Goal: Task Accomplishment & Management: Use online tool/utility

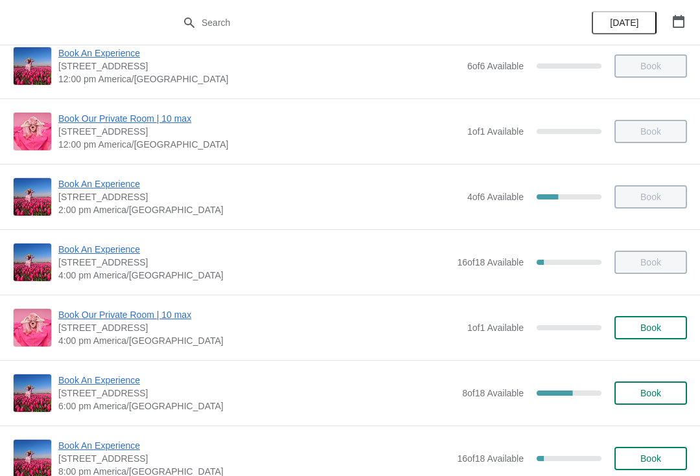
scroll to position [227, 0]
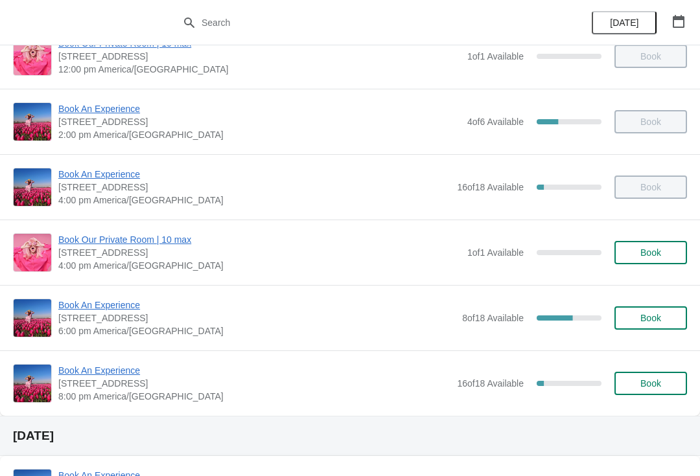
click at [117, 309] on span "Book An Experience" at bounding box center [256, 305] width 397 height 13
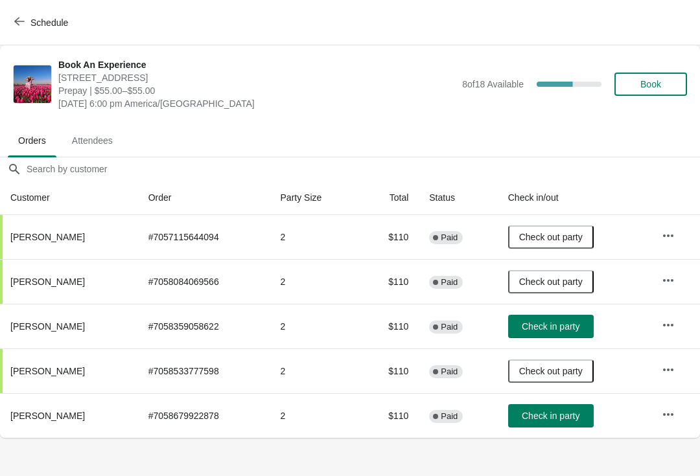
click at [538, 426] on button "Check in party" at bounding box center [551, 415] width 86 height 23
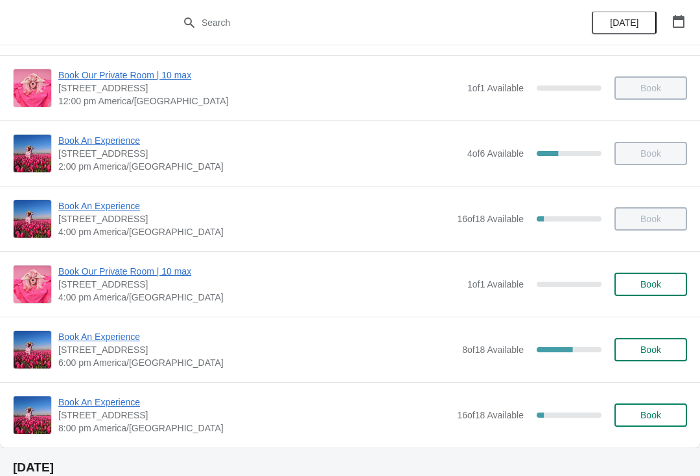
scroll to position [199, 0]
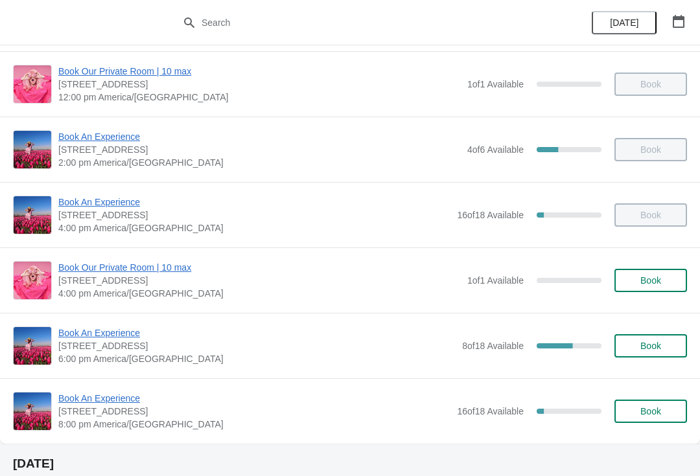
click at [103, 393] on span "Book An Experience" at bounding box center [254, 398] width 392 height 13
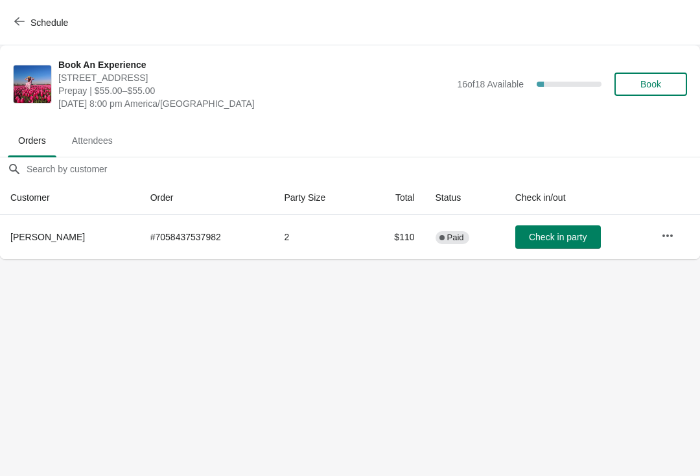
click at [668, 240] on icon "button" at bounding box center [667, 235] width 13 height 13
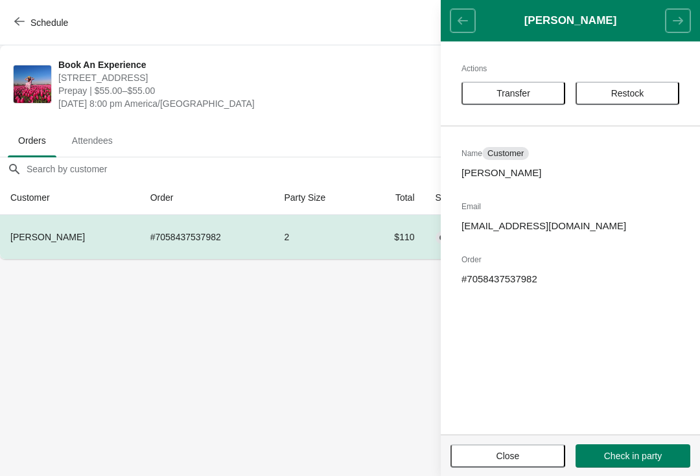
click at [520, 97] on span "Transfer" at bounding box center [513, 93] width 34 height 10
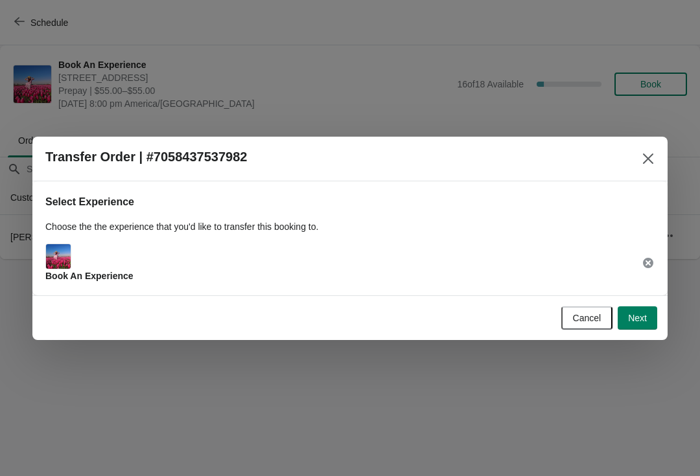
click at [640, 338] on div "Cancel Next" at bounding box center [349, 317] width 635 height 45
click at [640, 317] on span "Next" at bounding box center [637, 318] width 19 height 10
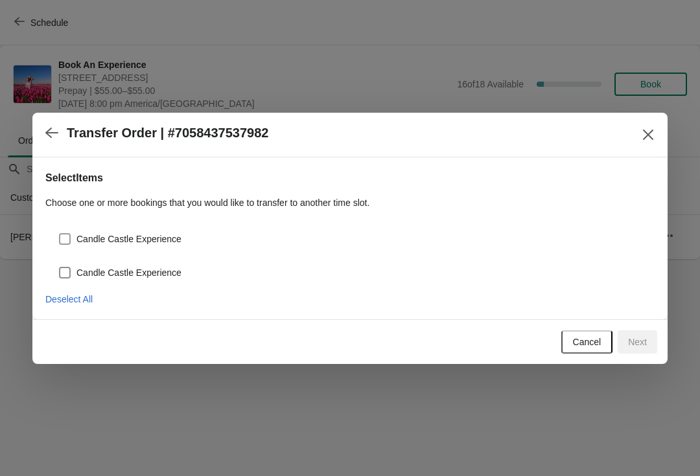
click at [69, 235] on span at bounding box center [65, 239] width 12 height 12
click at [60, 234] on input "Candle Castle Experience" at bounding box center [59, 233] width 1 height 1
checkbox input "true"
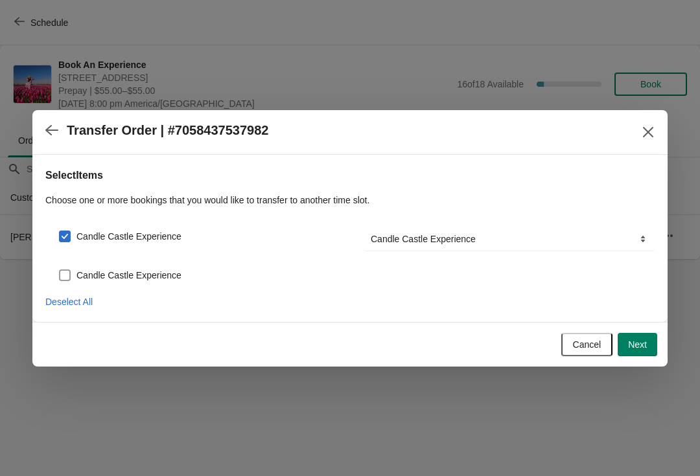
click at [95, 269] on span "Candle Castle Experience" at bounding box center [128, 275] width 105 height 13
click at [60, 269] on input "Candle Castle Experience" at bounding box center [59, 269] width 1 height 1
checkbox input "true"
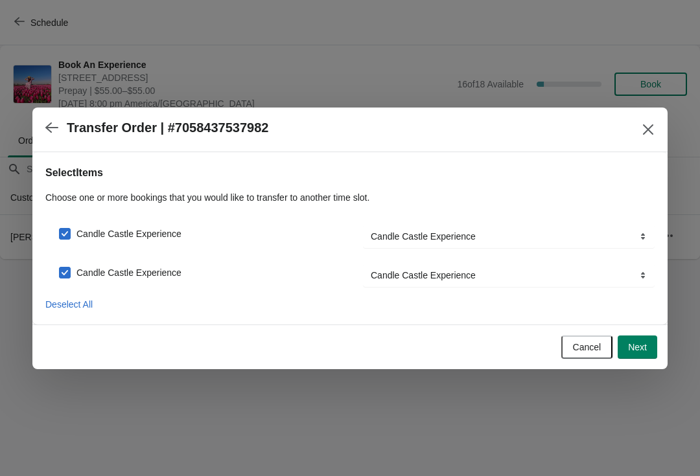
click at [638, 343] on span "Next" at bounding box center [637, 347] width 19 height 10
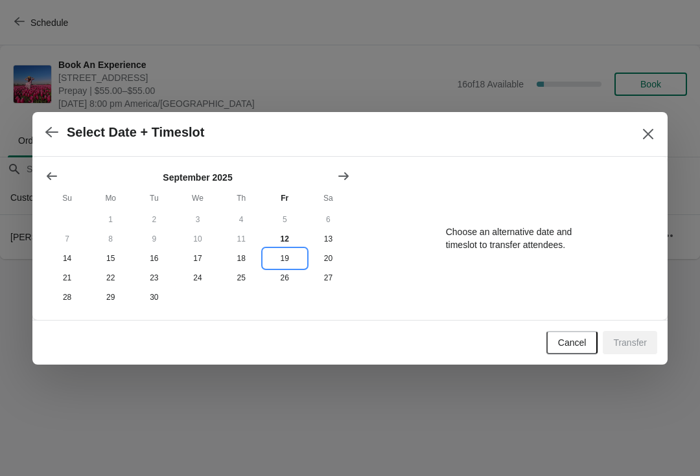
click at [288, 265] on button "19" at bounding box center [284, 258] width 43 height 19
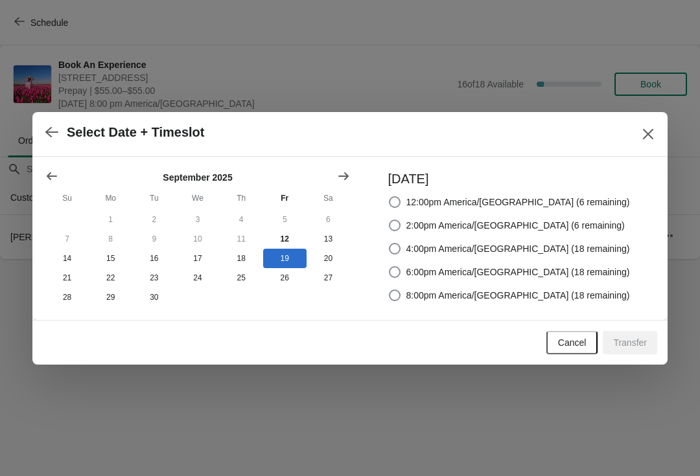
click at [481, 295] on span "8:00pm America/Chicago (18 remaining)" at bounding box center [517, 295] width 223 height 13
click at [389, 290] on input "8:00pm America/Chicago (18 remaining)" at bounding box center [389, 290] width 1 height 1
radio input "true"
click at [639, 342] on span "Transfer" at bounding box center [630, 343] width 34 height 10
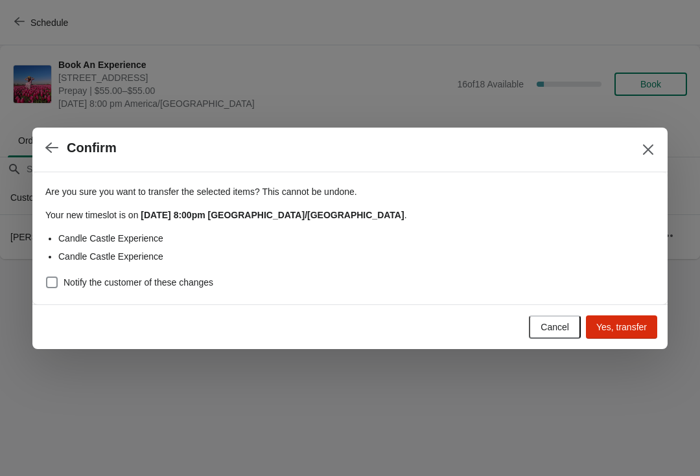
click at [119, 282] on span "Notify the customer of these changes" at bounding box center [138, 282] width 150 height 13
click at [47, 277] on input "Notify the customer of these changes" at bounding box center [46, 277] width 1 height 1
checkbox input "true"
click at [618, 334] on button "Yes, transfer" at bounding box center [621, 326] width 71 height 23
